Goal: Communication & Community: Answer question/provide support

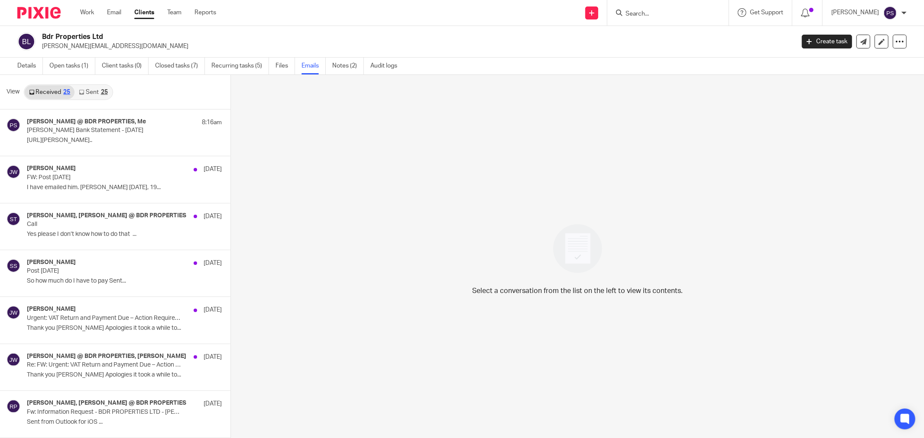
click at [363, 183] on div "Select a conversation from the list on the left to view its contents." at bounding box center [577, 257] width 693 height 365
click at [285, 113] on div "Select a conversation from the list on the left to view its contents." at bounding box center [577, 257] width 693 height 365
click at [301, 107] on div "Select a conversation from the list on the left to view its contents." at bounding box center [577, 257] width 693 height 365
click at [860, 42] on icon at bounding box center [863, 42] width 6 height 6
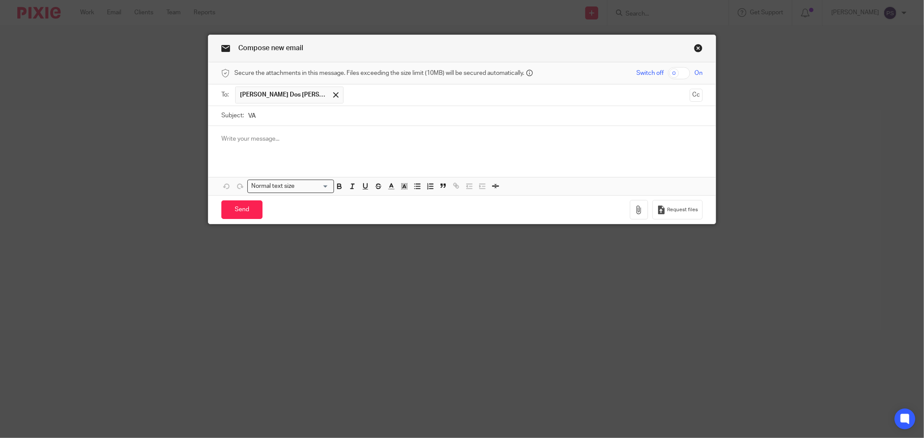
type input "V"
type input "a"
click at [266, 141] on p at bounding box center [461, 139] width 481 height 9
click at [349, 117] on input "Vat confirmation with Supplier" at bounding box center [475, 115] width 454 height 19
drag, startPoint x: 349, startPoint y: 117, endPoint x: 293, endPoint y: 123, distance: 55.7
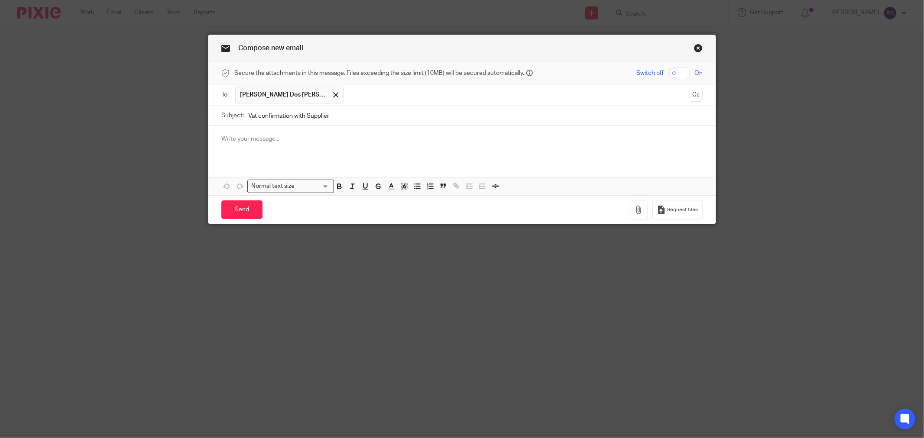
click at [293, 123] on input "Vat confirmation with Supplier" at bounding box center [475, 115] width 454 height 19
drag, startPoint x: 163, startPoint y: 119, endPoint x: 72, endPoint y: 120, distance: 90.5
click at [72, 120] on div "Compose new email Secure the attachments in this message. Files exceeding the s…" at bounding box center [462, 219] width 924 height 438
paste input "AT Clarification on Supplier Expenses"
click at [253, 138] on p at bounding box center [461, 139] width 481 height 9
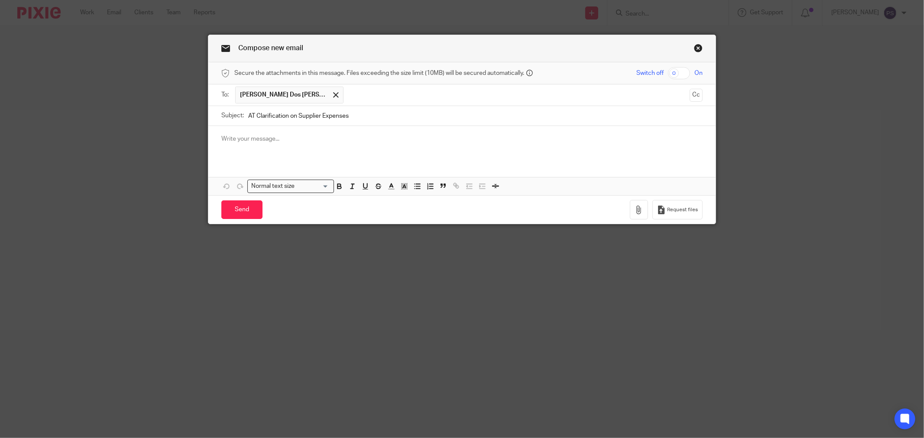
click at [248, 118] on input "AT Clarification on Supplier Expenses" at bounding box center [475, 115] width 454 height 19
type input "VAT Clarification on Supplier Expenses"
click at [250, 146] on div at bounding box center [461, 143] width 507 height 34
click at [283, 140] on p at bounding box center [461, 139] width 481 height 9
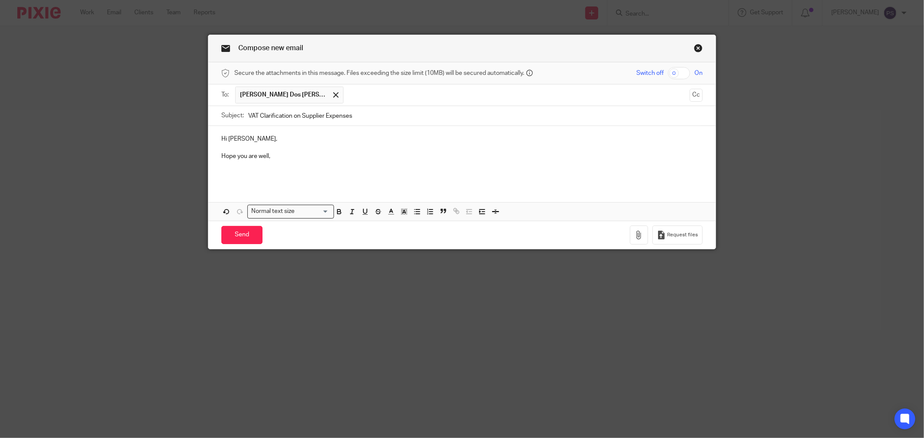
click at [235, 171] on p at bounding box center [461, 174] width 481 height 9
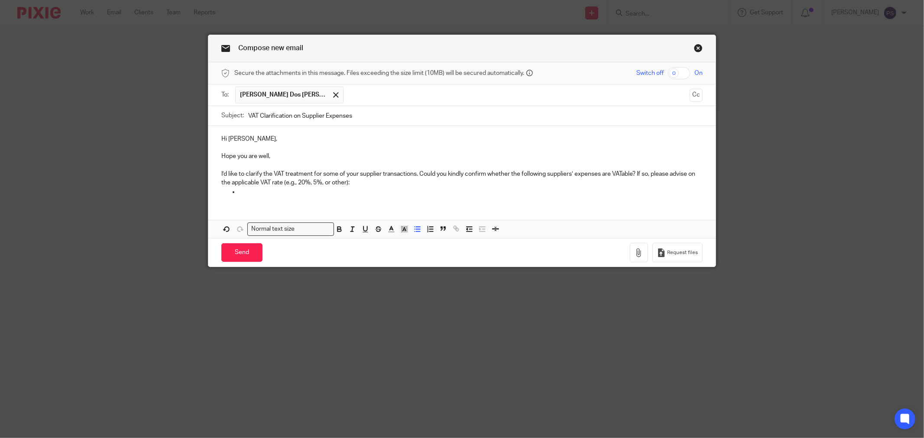
click at [343, 198] on div "Hi Ricardo, Hope you are well, I’d like to clarify the VAT treatment for some o…" at bounding box center [461, 164] width 507 height 77
click at [239, 192] on li at bounding box center [471, 192] width 464 height 9
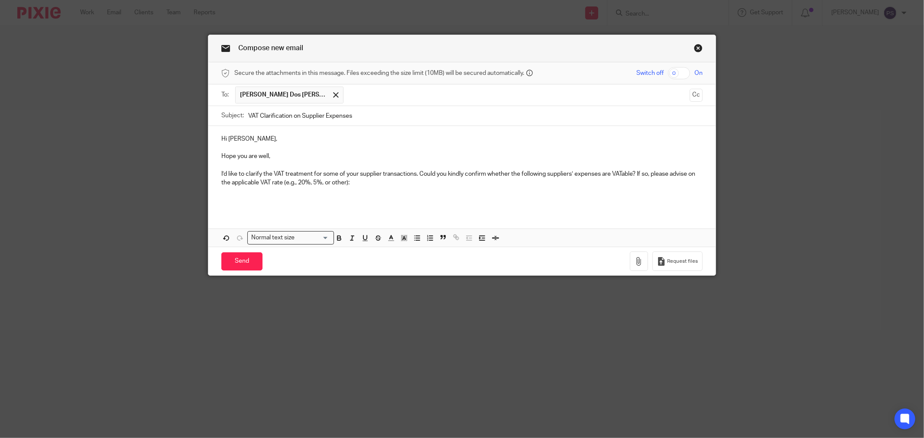
click at [382, 190] on p at bounding box center [461, 192] width 481 height 9
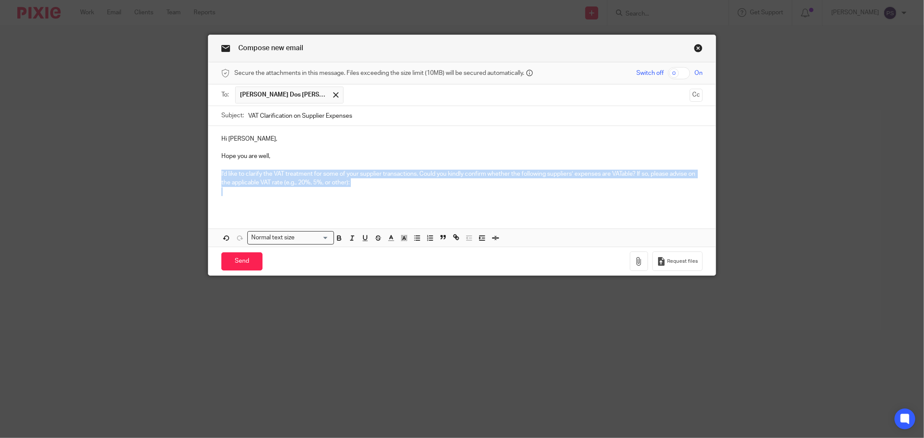
drag, startPoint x: 218, startPoint y: 172, endPoint x: 382, endPoint y: 192, distance: 165.0
click at [382, 192] on div "Hi Ricardo, Hope you are well, I’d like to clarify the VAT treatment for some o…" at bounding box center [461, 168] width 507 height 85
click at [388, 189] on p at bounding box center [461, 192] width 481 height 9
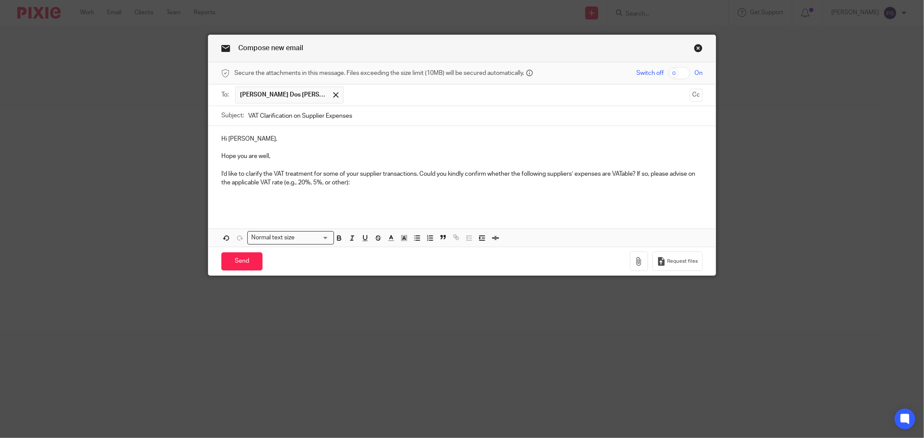
click at [463, 175] on p "I’d like to clarify the VAT treatment for some of your supplier transactions. C…" at bounding box center [461, 179] width 481 height 18
click at [389, 184] on p "I’d like to clarify the VAT treatment for some of your supplier transactions. C…" at bounding box center [461, 179] width 481 height 18
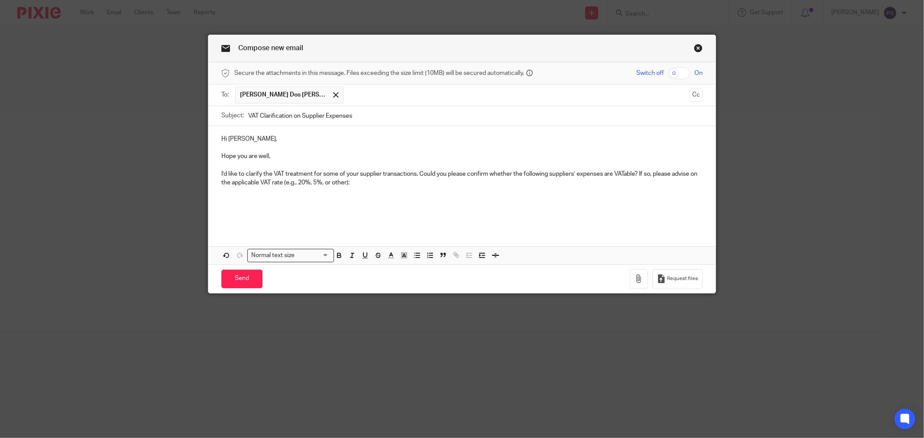
click at [223, 204] on p at bounding box center [461, 200] width 481 height 9
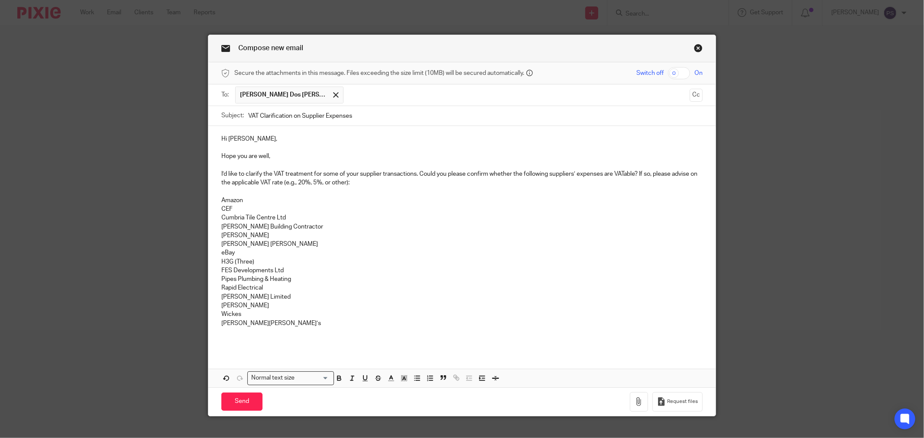
click at [284, 325] on p "Amazon CEF Cumbria Tile Centre Ltd Dan Carruthers Building Contractor Dean Greg…" at bounding box center [461, 262] width 481 height 132
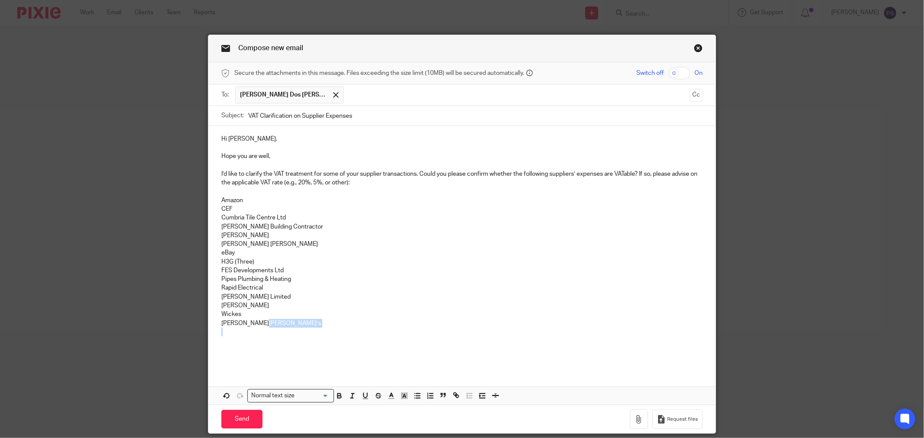
drag, startPoint x: 262, startPoint y: 330, endPoint x: 237, endPoint y: 324, distance: 25.8
click at [239, 324] on div "Hi Ricardo, Hope you are well, I’d like to clarify the VAT treatment for some o…" at bounding box center [461, 247] width 507 height 243
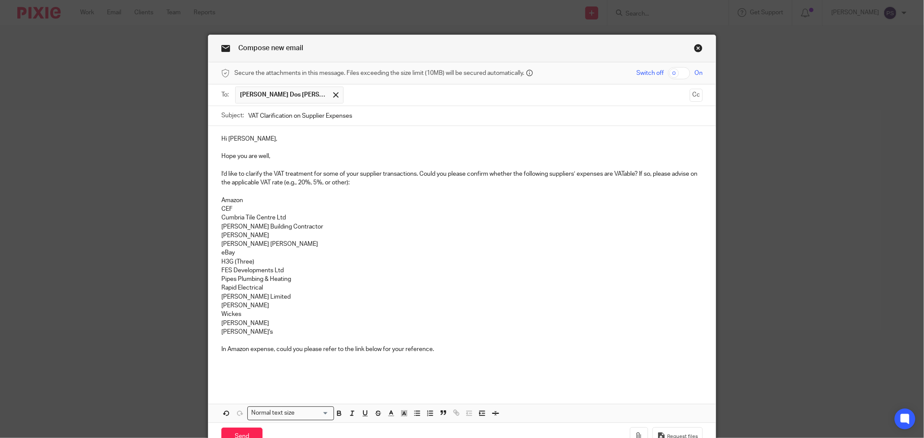
click at [352, 364] on p at bounding box center [461, 367] width 481 height 9
click at [352, 361] on p at bounding box center [461, 358] width 481 height 9
click at [306, 357] on p at bounding box center [461, 358] width 481 height 9
click at [393, 370] on p at bounding box center [461, 367] width 481 height 9
click at [439, 346] on p "In Amazon expense, could you please refer to the link below for your reference." at bounding box center [461, 349] width 481 height 9
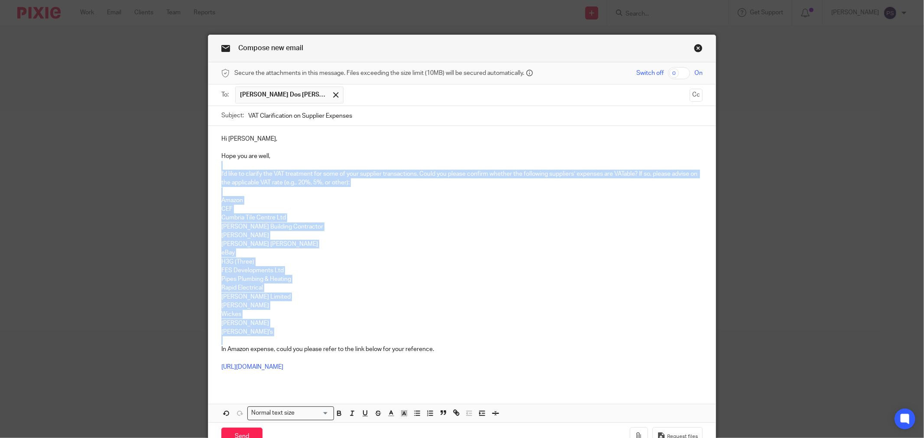
drag, startPoint x: 434, startPoint y: 345, endPoint x: 488, endPoint y: 334, distance: 54.9
click at [230, 172] on div "Hi Ricardo, Hope you are well, I’d like to clarify the VAT treatment for some o…" at bounding box center [461, 256] width 507 height 261
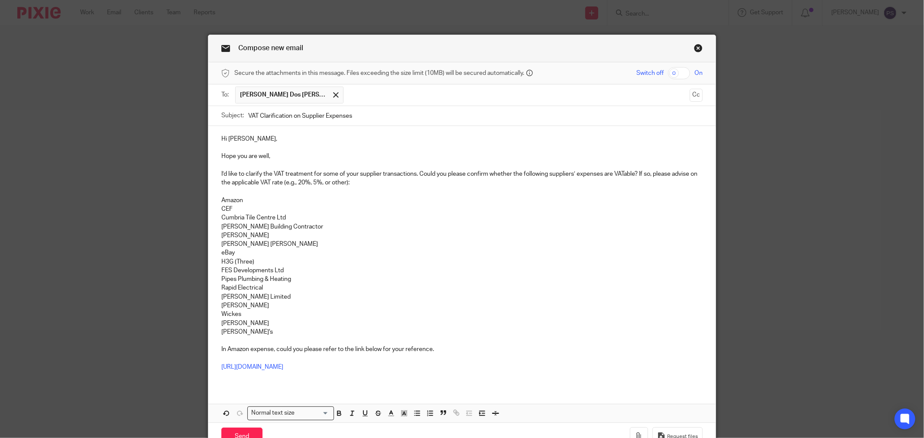
drag, startPoint x: 484, startPoint y: 346, endPoint x: 423, endPoint y: 356, distance: 62.5
click at [481, 347] on p "In Amazon expense, could you please refer to the link below for your reference." at bounding box center [461, 349] width 481 height 9
drag, startPoint x: 433, startPoint y: 349, endPoint x: 217, endPoint y: 158, distance: 288.7
click at [217, 158] on div "Hi Ricardo, Hope you are well, I’d like to clarify the VAT treatment for some o…" at bounding box center [461, 256] width 507 height 261
copy div "Hope you are well, I’d like to clarify the VAT treatment for some of your suppl…"
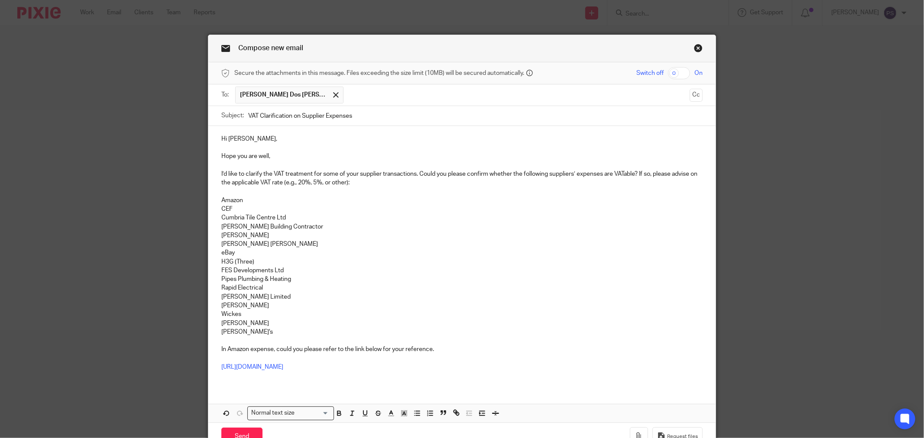
click at [246, 226] on p "Amazon CEF Cumbria Tile Centre Ltd Dan Carruthers Building Contractor Dean Greg…" at bounding box center [461, 262] width 481 height 132
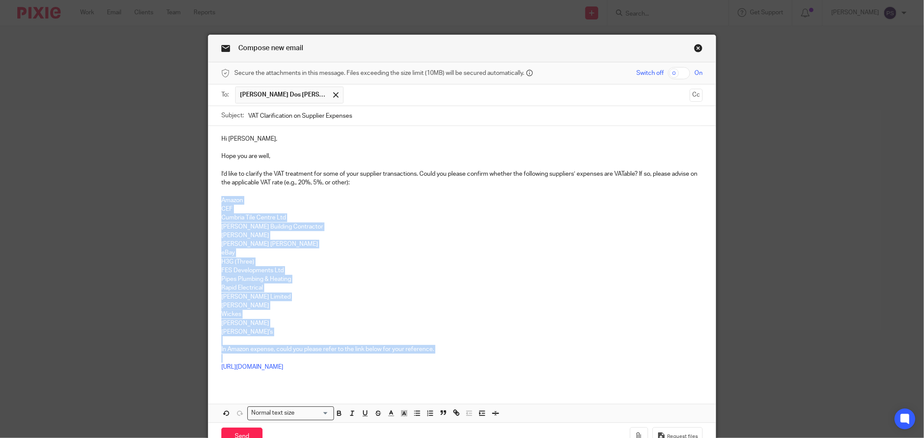
drag, startPoint x: 218, startPoint y: 201, endPoint x: 438, endPoint y: 358, distance: 270.1
click at [438, 358] on div "Hi Ricardo, Hope you are well, I’d like to clarify the VAT treatment for some o…" at bounding box center [461, 256] width 507 height 261
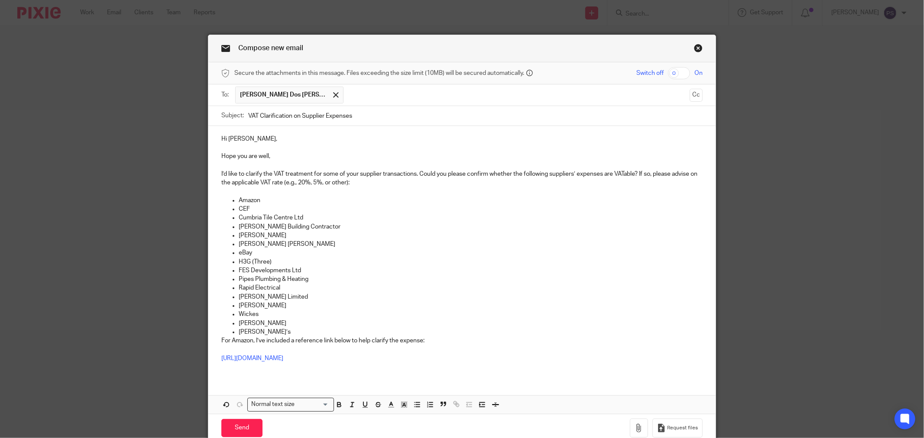
click at [290, 322] on p "Greggs" at bounding box center [471, 323] width 464 height 9
click at [283, 331] on p "Nando’s" at bounding box center [471, 332] width 464 height 9
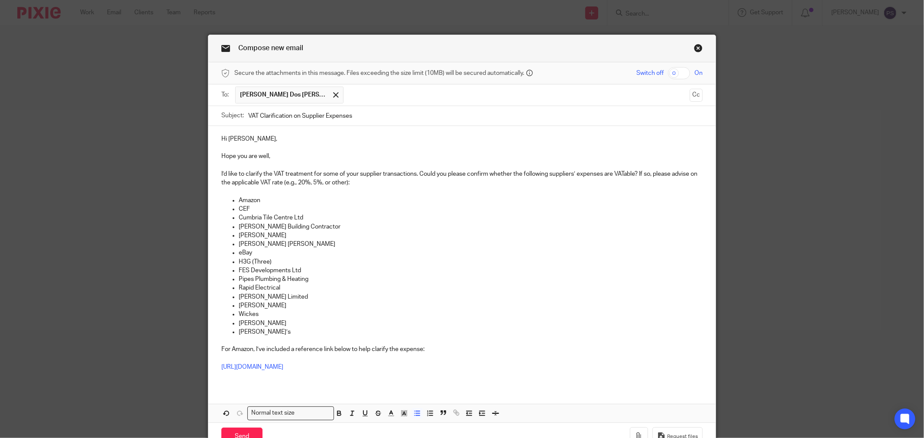
click at [407, 300] on p "Timpson Limited" at bounding box center [471, 297] width 464 height 9
click at [301, 175] on p "I’d like to clarify the VAT treatment for some of your supplier transactions. C…" at bounding box center [461, 179] width 481 height 18
click at [313, 174] on p "I’d like to clarify the VAT treatment for some of your supplier transactions. C…" at bounding box center [461, 179] width 481 height 18
click at [308, 175] on p "I’d like to clarify the VAT treatment for some of your supplier transactions. C…" at bounding box center [461, 179] width 481 height 18
drag, startPoint x: 260, startPoint y: 171, endPoint x: 414, endPoint y: 172, distance: 153.3
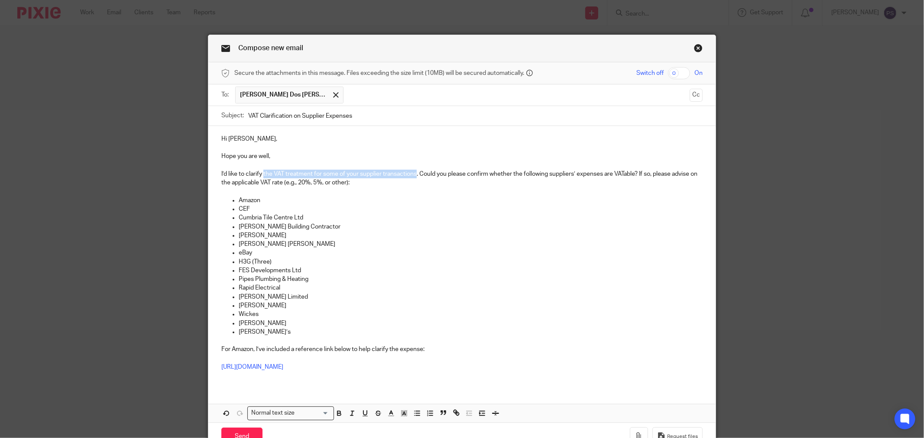
click at [414, 172] on p "I’d like to clarify the VAT treatment for some of your supplier transactions. C…" at bounding box center [461, 179] width 481 height 18
click at [415, 183] on p "I’d like to clarify the VAT treatment for some of your supplier transactions. C…" at bounding box center [461, 179] width 481 height 18
drag, startPoint x: 334, startPoint y: 175, endPoint x: 213, endPoint y: 175, distance: 120.8
click at [213, 175] on div "Hi Ricardo, Hope you are well, I’d like to clarify the VAT treatment for some o…" at bounding box center [461, 256] width 507 height 261
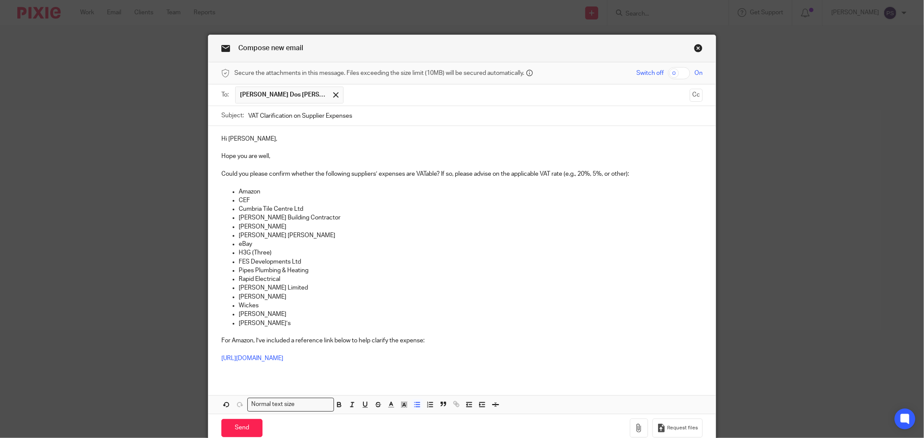
click at [475, 209] on p "Cumbria Tile Centre Ltd" at bounding box center [471, 209] width 464 height 9
click at [421, 198] on p "CEF" at bounding box center [471, 200] width 464 height 9
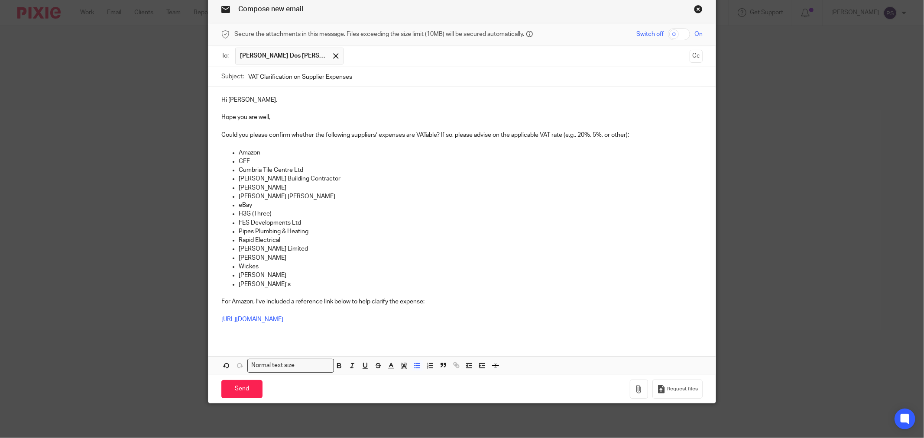
click at [272, 162] on p "CEF" at bounding box center [471, 161] width 464 height 9
click at [277, 150] on p "Amazon" at bounding box center [471, 153] width 464 height 9
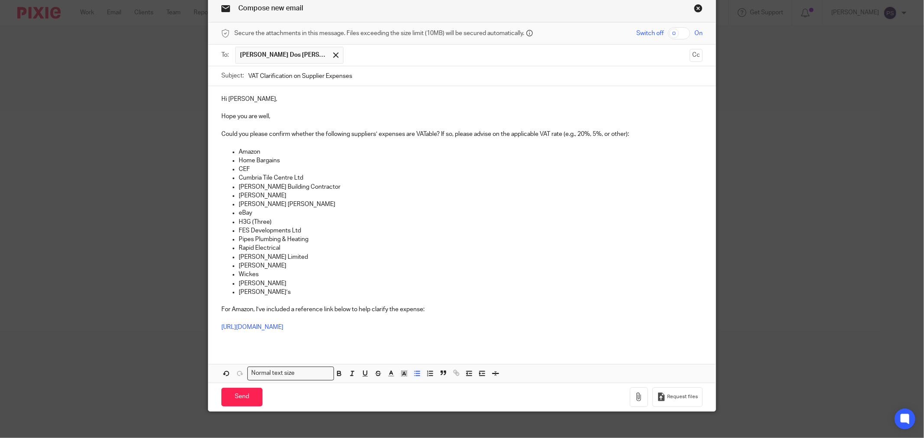
click at [355, 228] on p "FES Developments Ltd" at bounding box center [471, 231] width 464 height 9
click at [415, 240] on p "Pipes Plumbing & Heating" at bounding box center [471, 239] width 464 height 9
click at [309, 169] on p "CEF" at bounding box center [471, 169] width 464 height 9
click at [374, 230] on p "FES Developments Ltd" at bounding box center [471, 231] width 464 height 9
click at [267, 293] on p "Nando’s" at bounding box center [471, 292] width 464 height 9
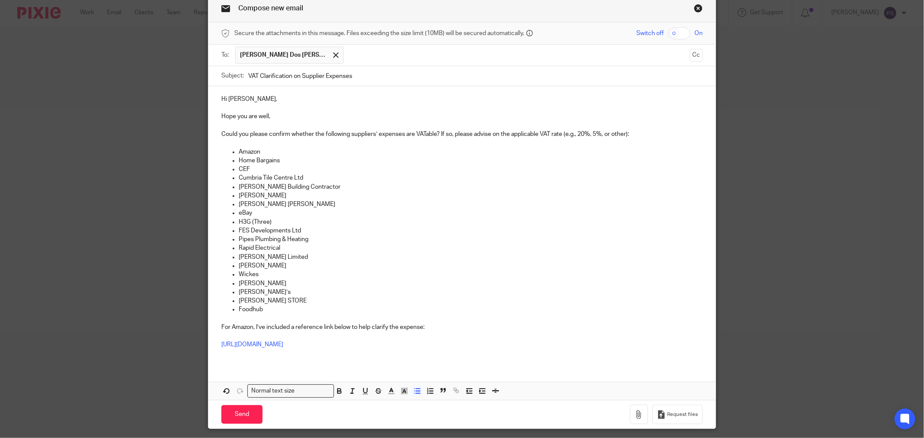
click at [275, 312] on p "Foodhub" at bounding box center [471, 309] width 464 height 9
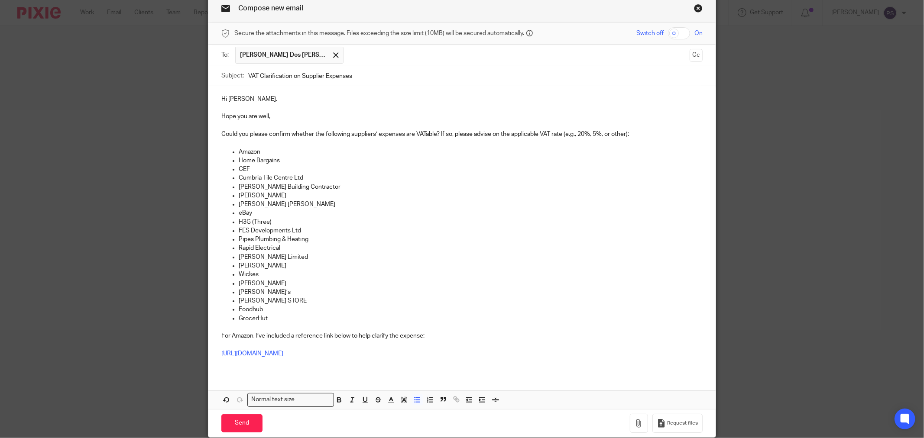
click at [311, 314] on p "Foodhub" at bounding box center [471, 309] width 464 height 9
click at [533, 287] on p "Greggs" at bounding box center [471, 283] width 464 height 9
drag, startPoint x: 358, startPoint y: 257, endPoint x: 379, endPoint y: 262, distance: 21.3
click at [358, 257] on p "Timpson Limited" at bounding box center [471, 257] width 464 height 9
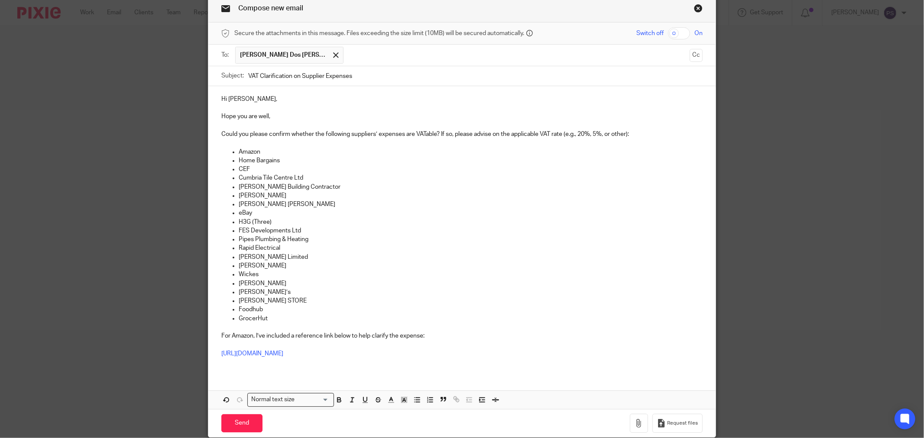
click at [249, 336] on p "For Amazon, I’ve included a reference link below to help clarify the expense:" at bounding box center [461, 336] width 481 height 9
click at [565, 352] on p "https://docs.google.com/spreadsheets/d/1uYdMx-KL1JIn313Q-ZcgIAaW3qAqCiwrkZMrTKt…" at bounding box center [461, 354] width 481 height 9
click at [354, 346] on p at bounding box center [461, 344] width 481 height 9
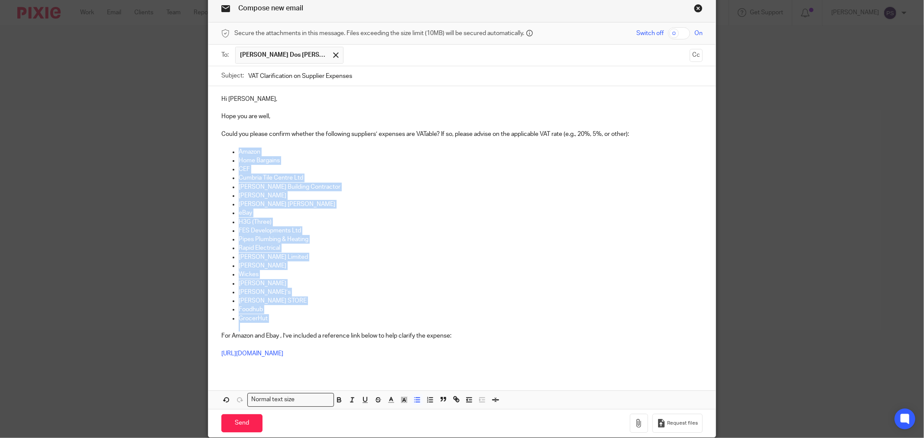
drag, startPoint x: 233, startPoint y: 282, endPoint x: 227, endPoint y: 153, distance: 129.2
click at [225, 156] on ul "Amazon Home Bargains CEF Cumbria Tile Centre Ltd Dan Carruthers Building Contra…" at bounding box center [461, 240] width 481 height 185
copy ul "Amazon Home Bargains CEF Cumbria Tile Centre Ltd Dan Carruthers Building Contra…"
